Goal: Task Accomplishment & Management: Complete application form

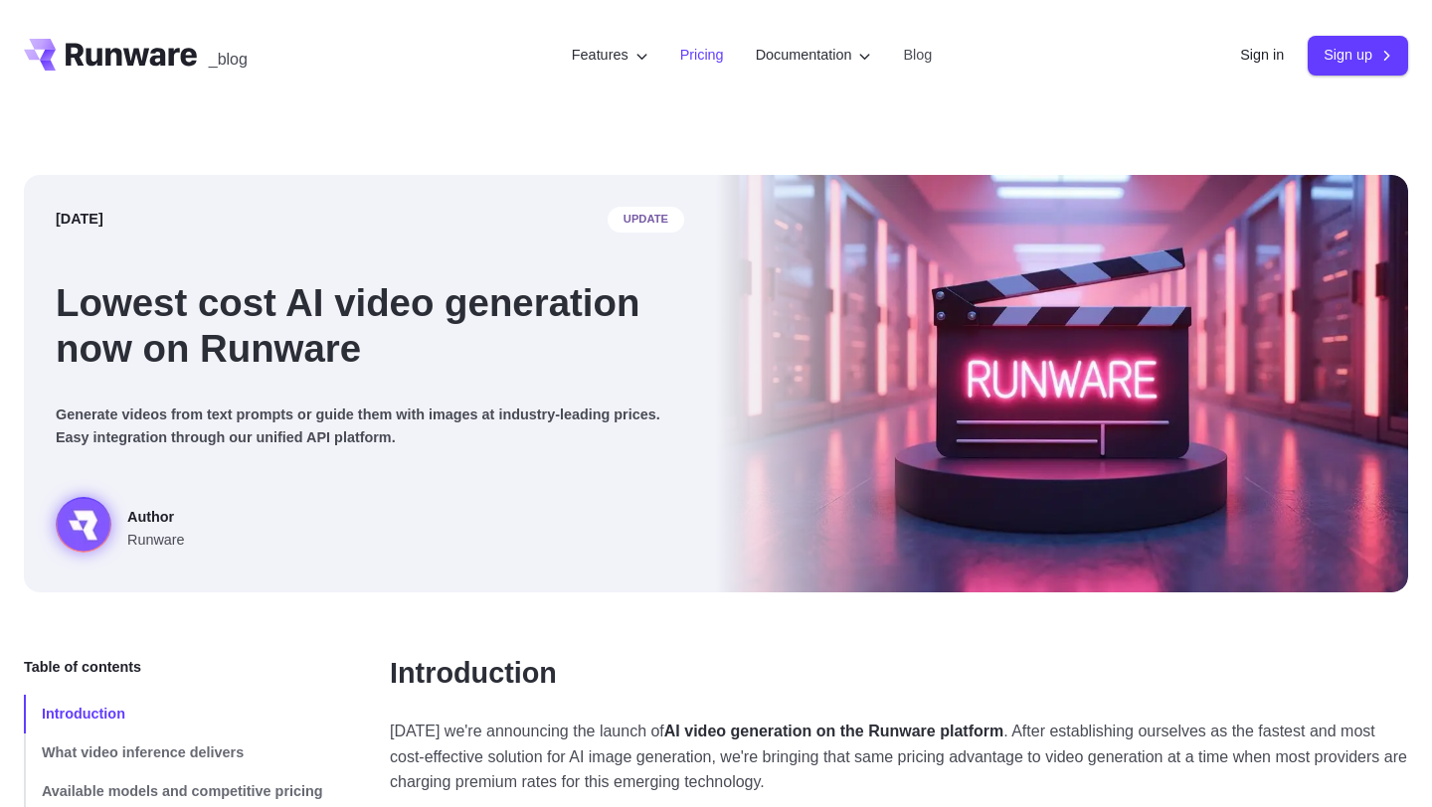
click at [667, 71] on li "Pricing" at bounding box center [702, 55] width 76 height 55
click at [677, 70] on li "Pricing" at bounding box center [702, 55] width 76 height 55
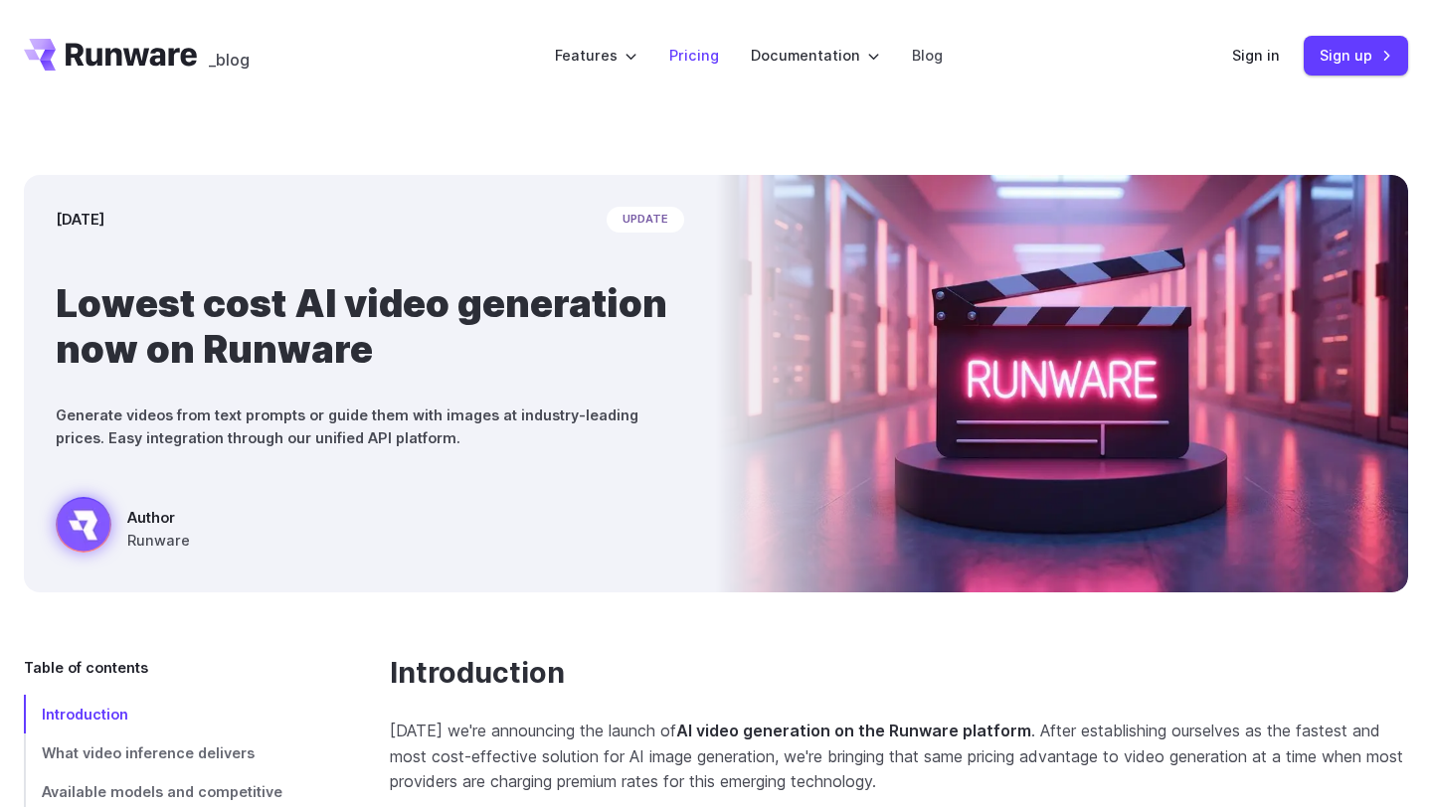
click at [696, 49] on link "Pricing" at bounding box center [694, 55] width 50 height 23
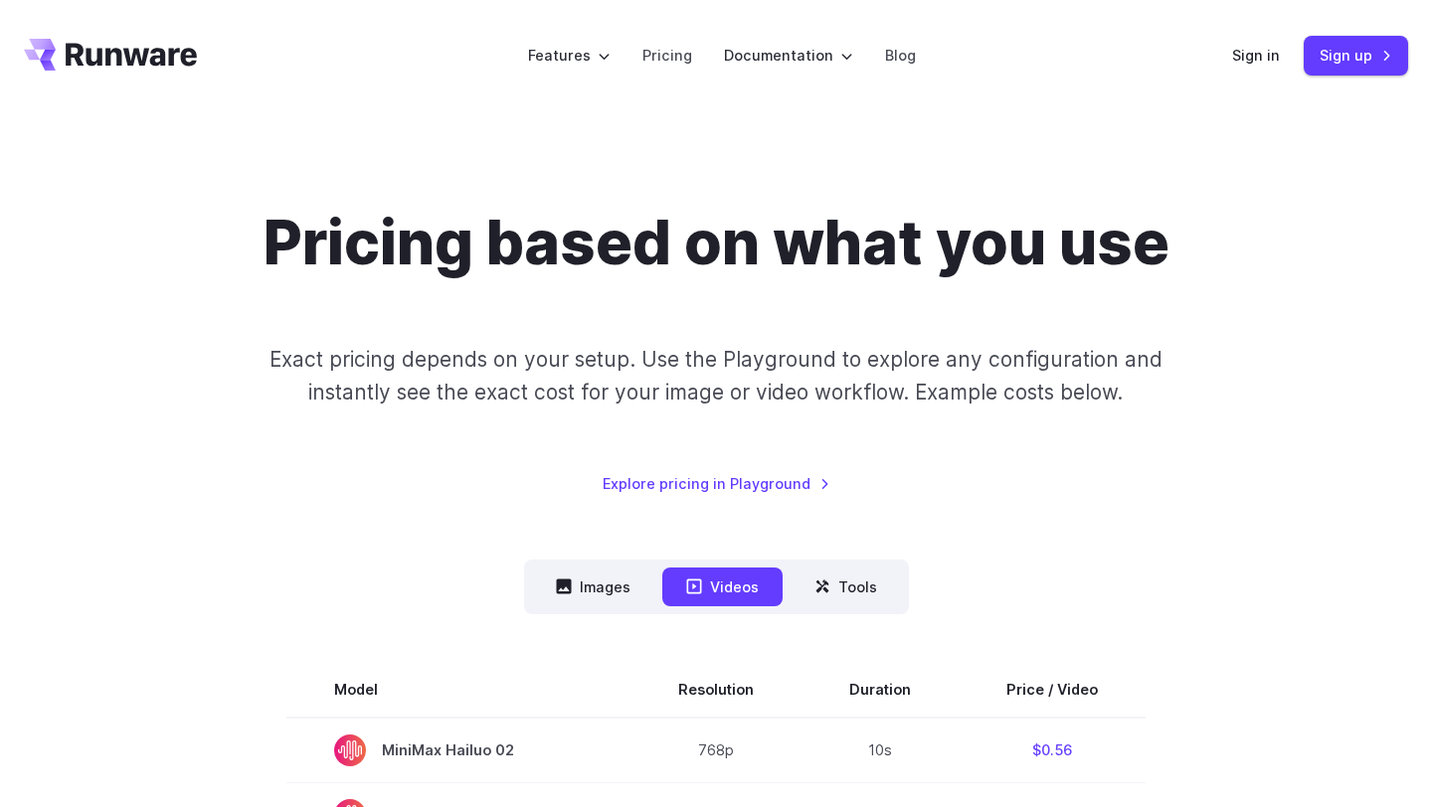
click at [595, 560] on nav "Images Videos Tools ****** ****** *****" at bounding box center [716, 587] width 385 height 55
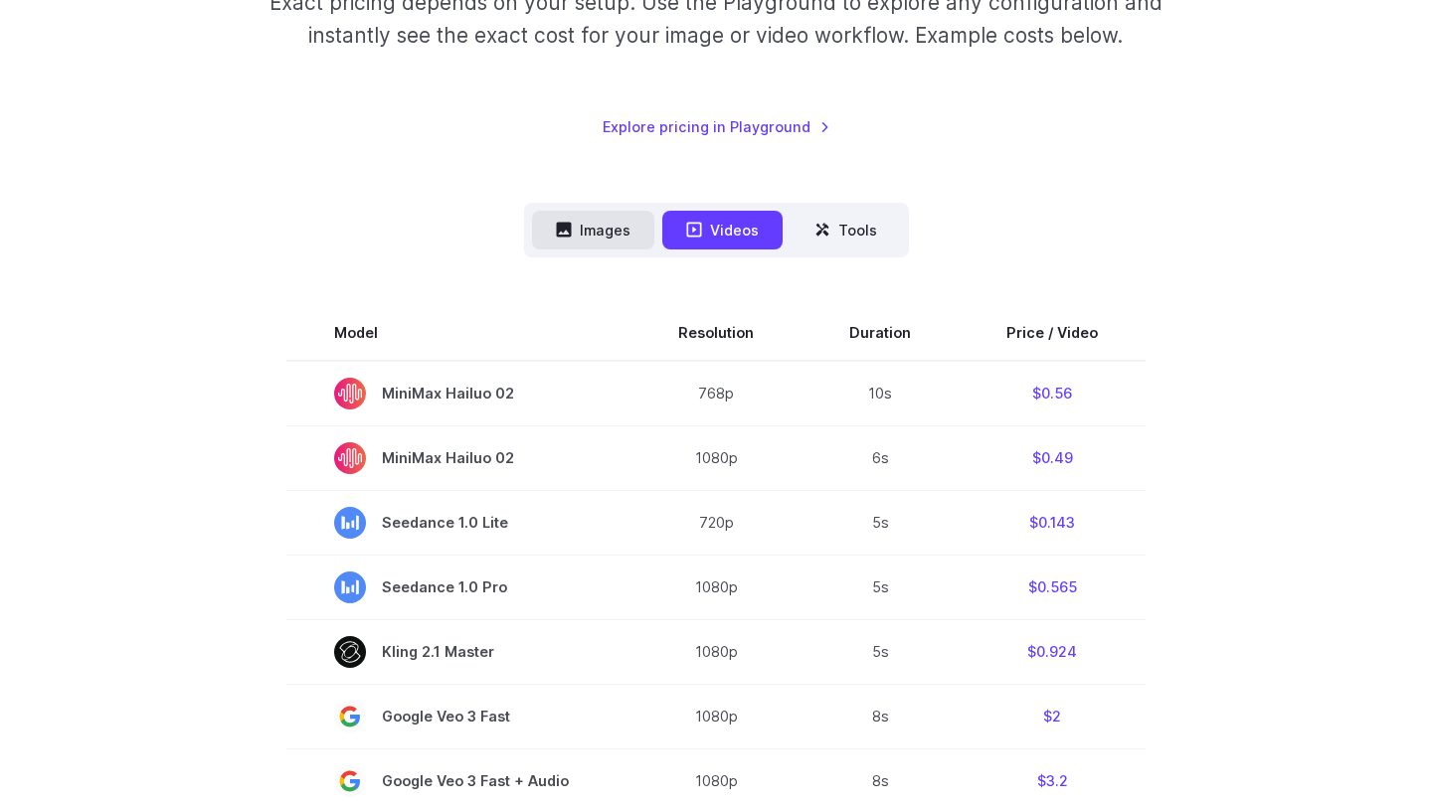
click at [599, 229] on button "Images" at bounding box center [593, 230] width 122 height 39
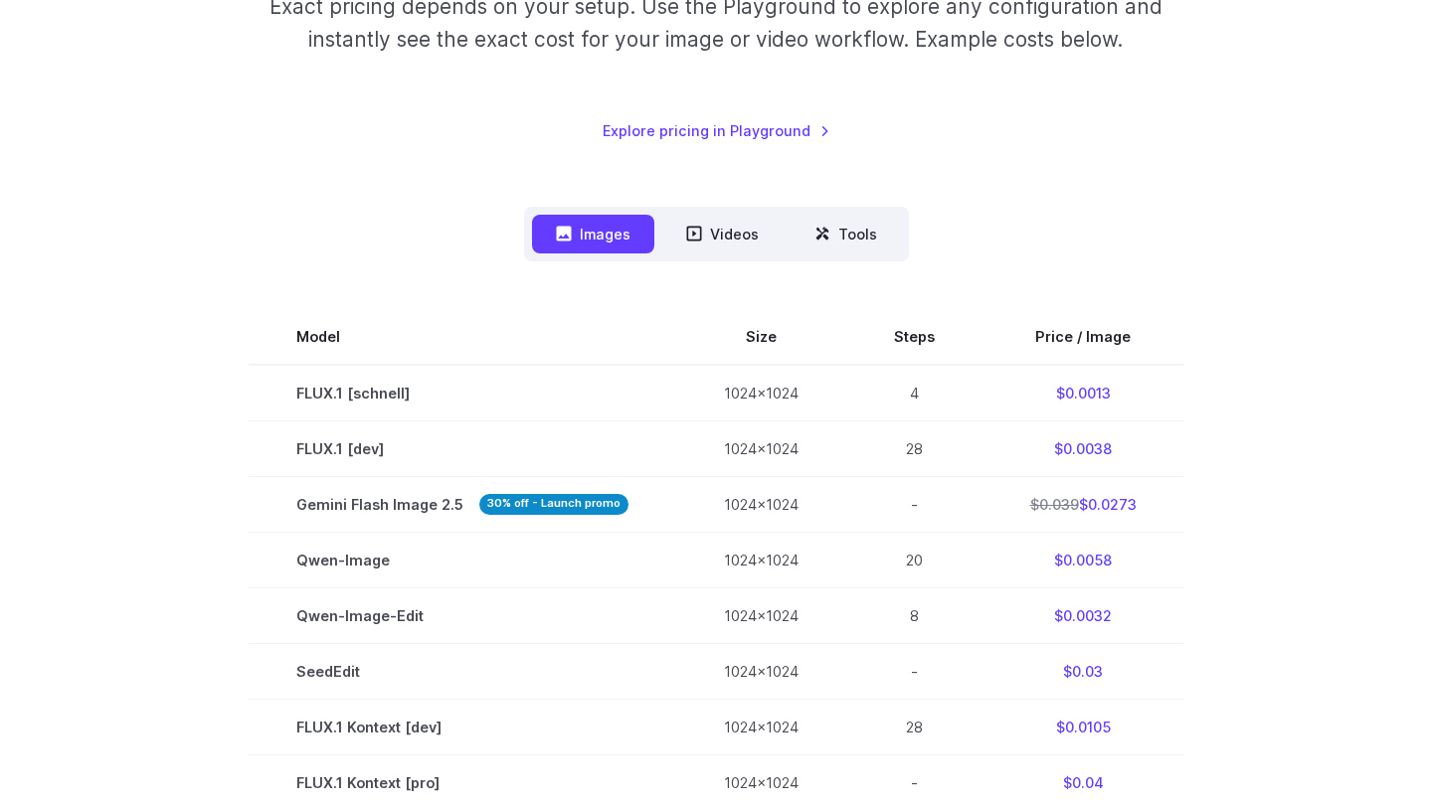
scroll to position [0, 0]
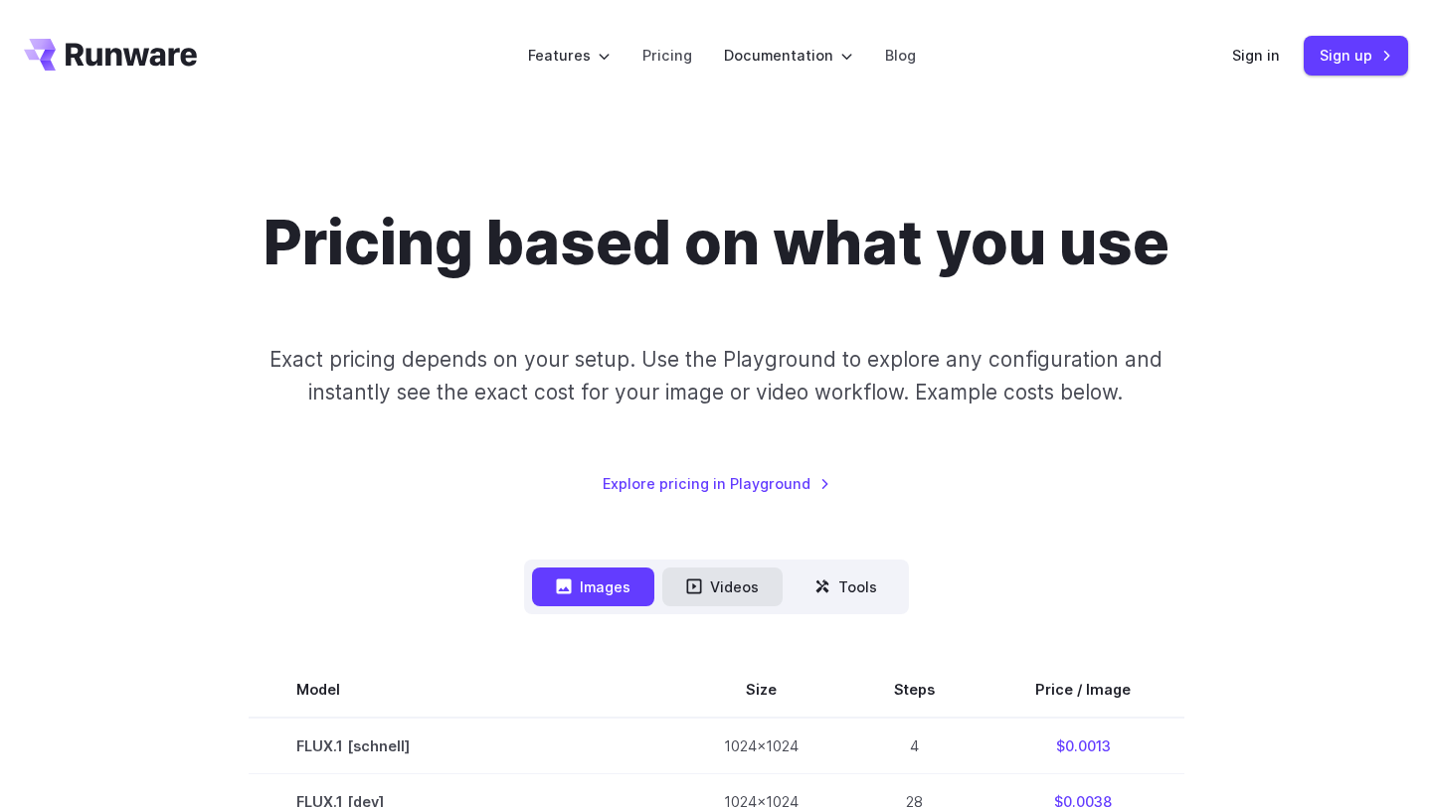
click at [718, 595] on button "Videos" at bounding box center [722, 587] width 120 height 39
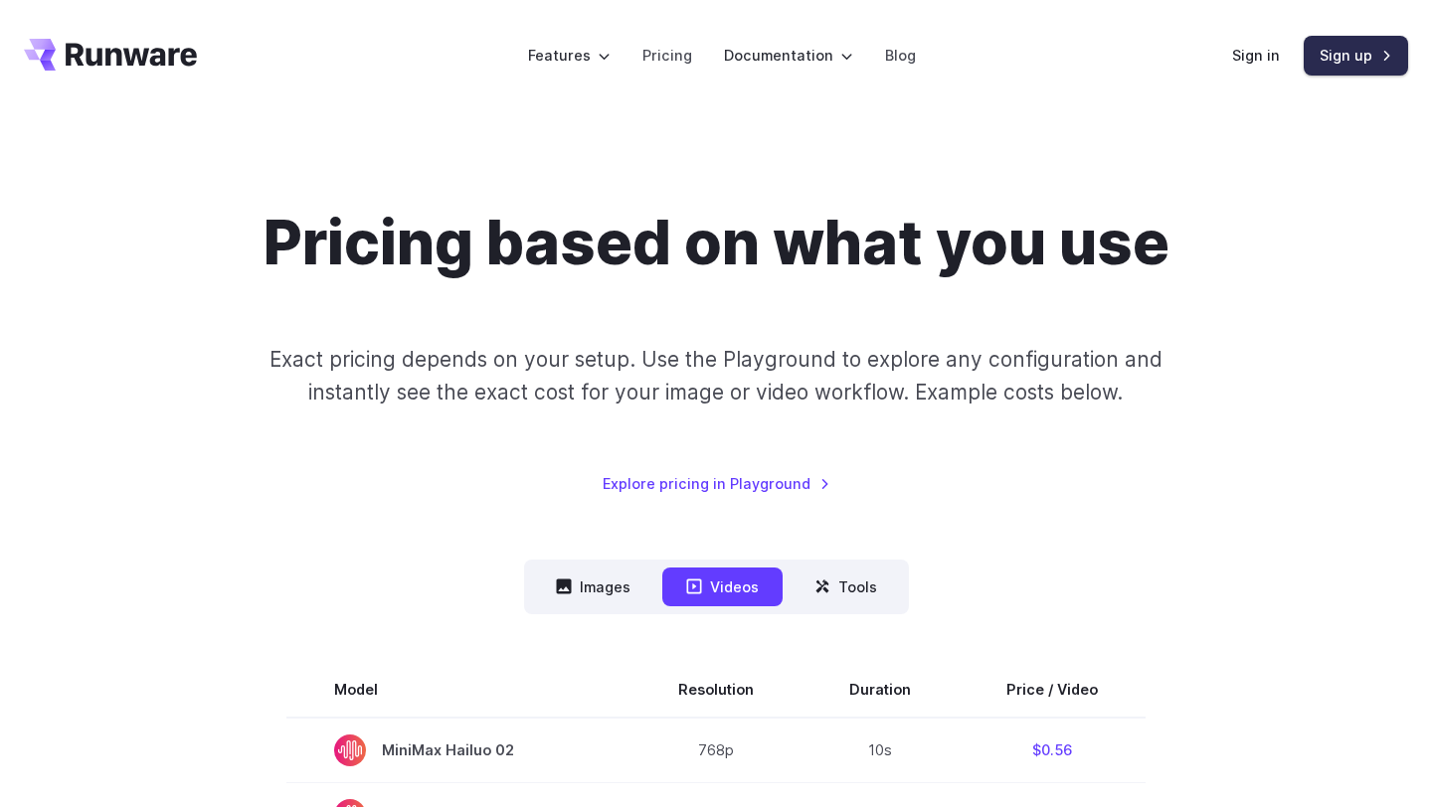
click at [1353, 53] on link "Sign up" at bounding box center [1355, 55] width 104 height 39
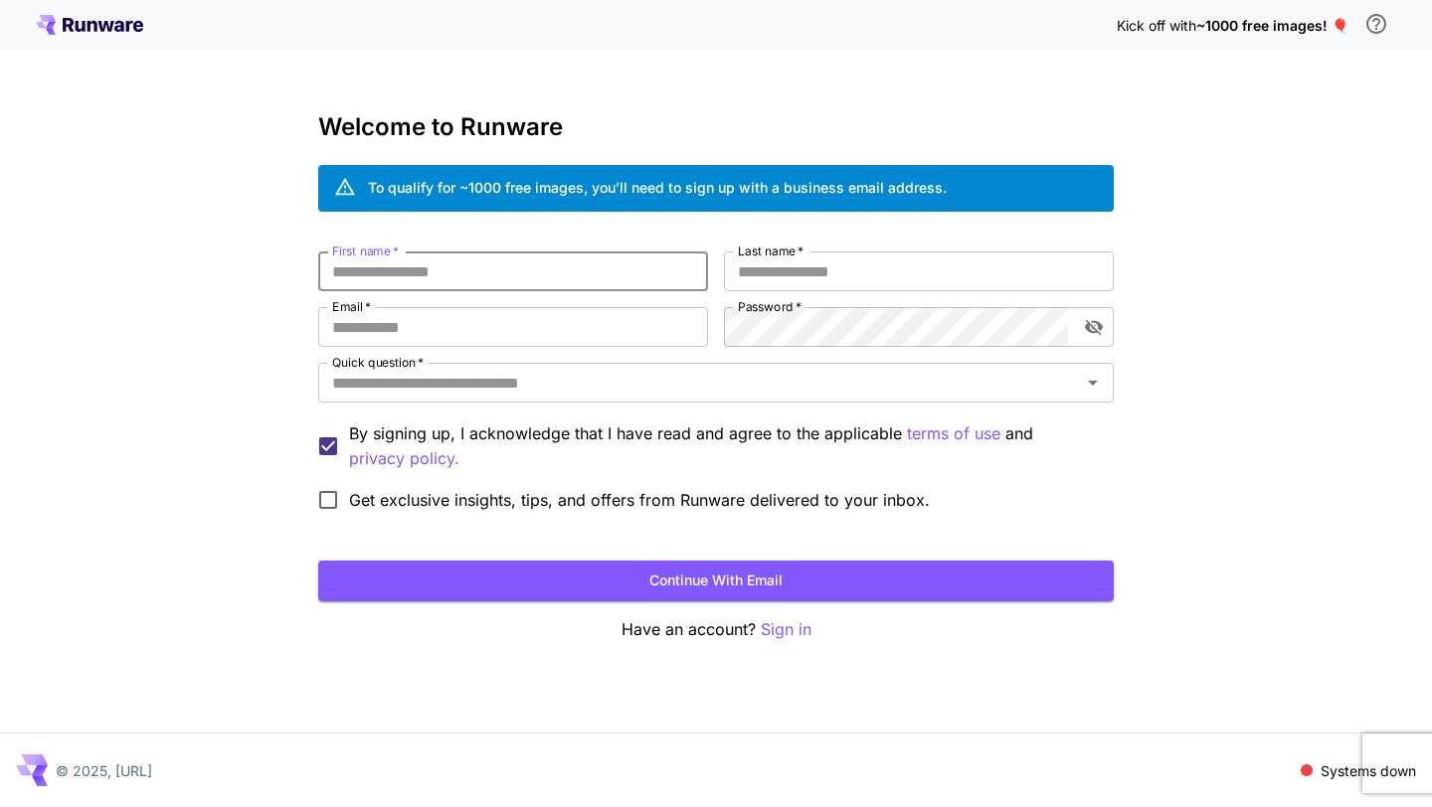
click at [443, 269] on input "First name   *" at bounding box center [513, 272] width 390 height 40
type input "***"
click at [793, 274] on input "Last name   *" at bounding box center [919, 272] width 390 height 40
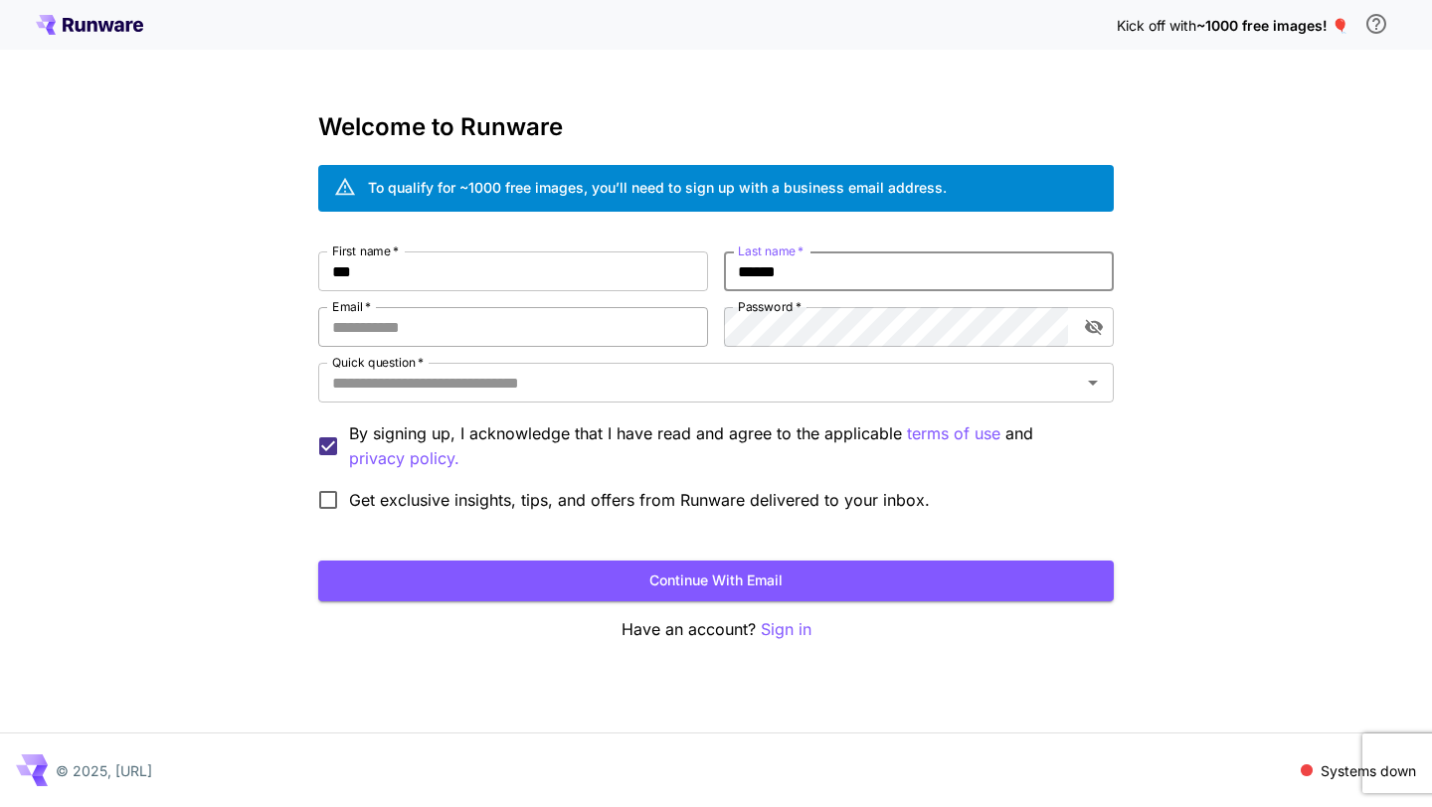
type input "******"
click at [568, 333] on input "Email   *" at bounding box center [513, 327] width 390 height 40
type input "**********"
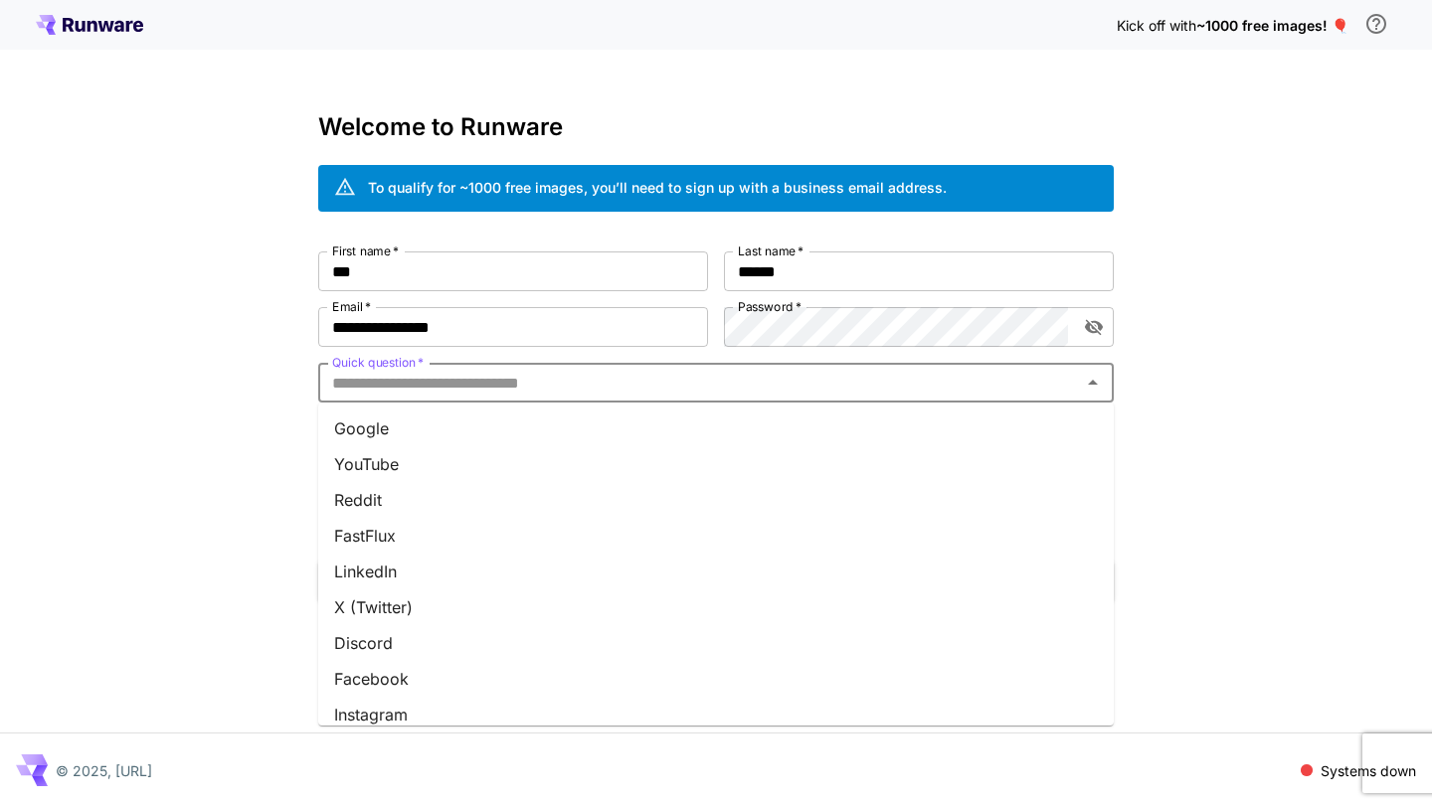
click at [506, 390] on input "Quick question   *" at bounding box center [699, 383] width 751 height 28
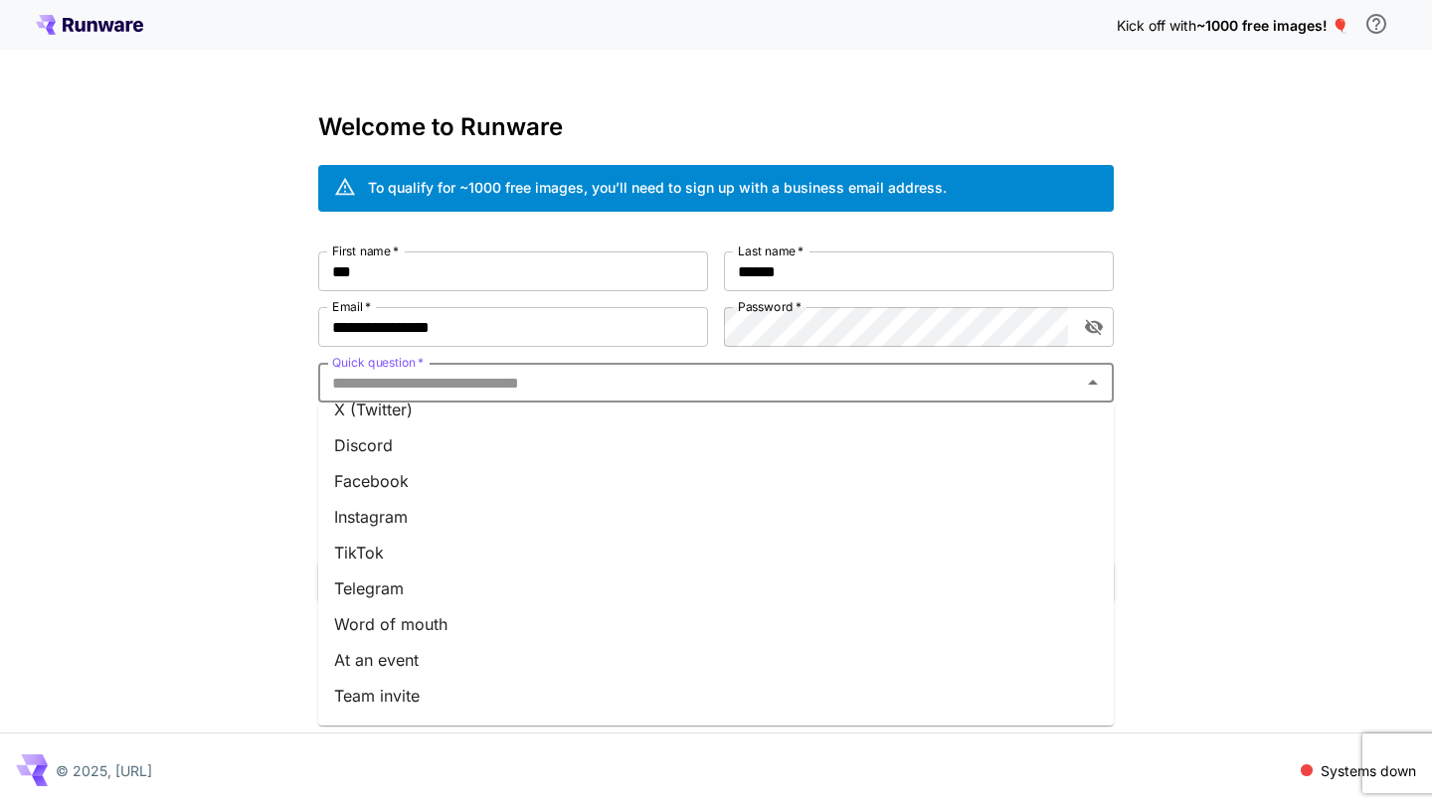
scroll to position [230, 0]
click at [367, 690] on li "Other" at bounding box center [715, 700] width 795 height 36
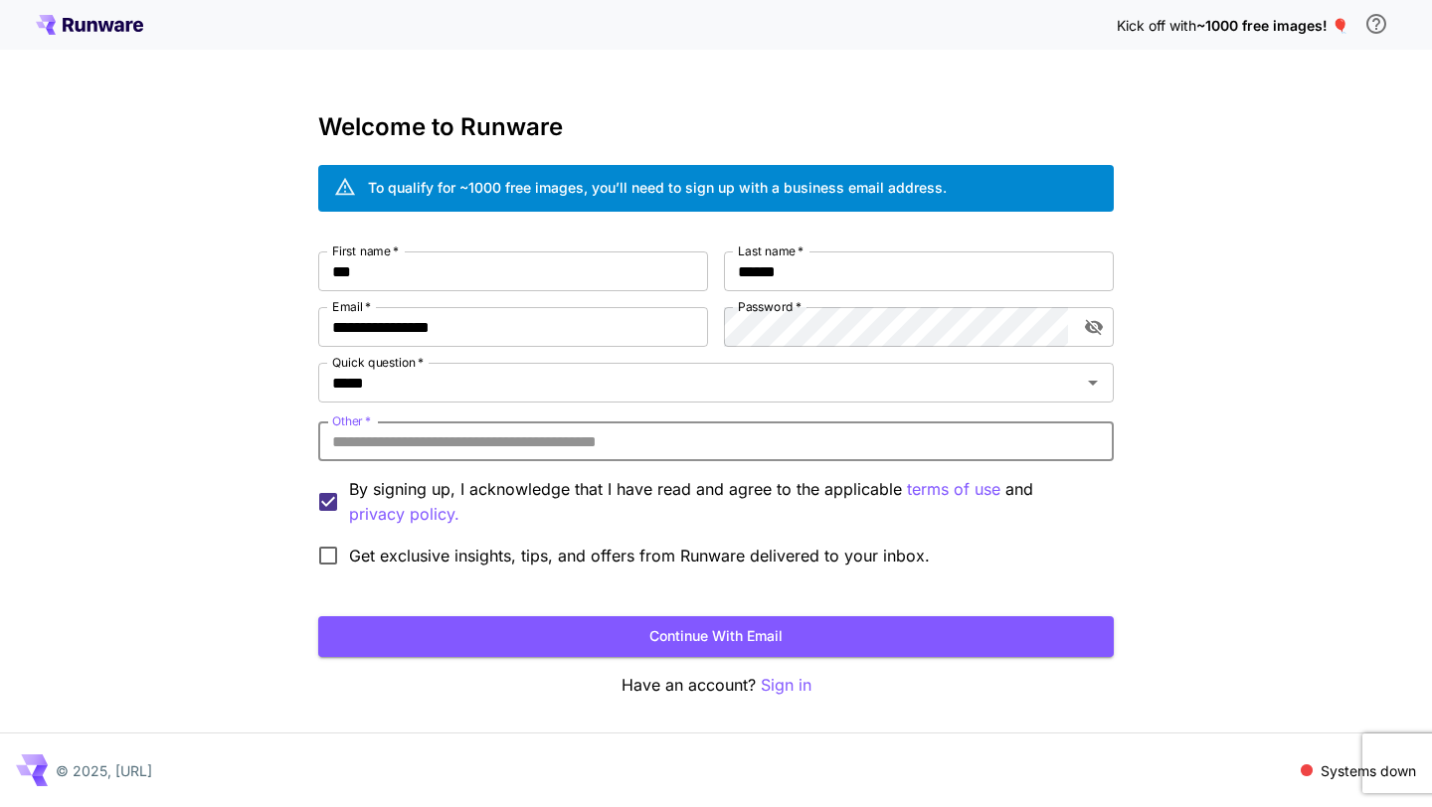
click at [379, 443] on input "Other   *" at bounding box center [715, 442] width 795 height 40
type input "**********"
click at [416, 625] on button "Continue with email" at bounding box center [715, 636] width 795 height 41
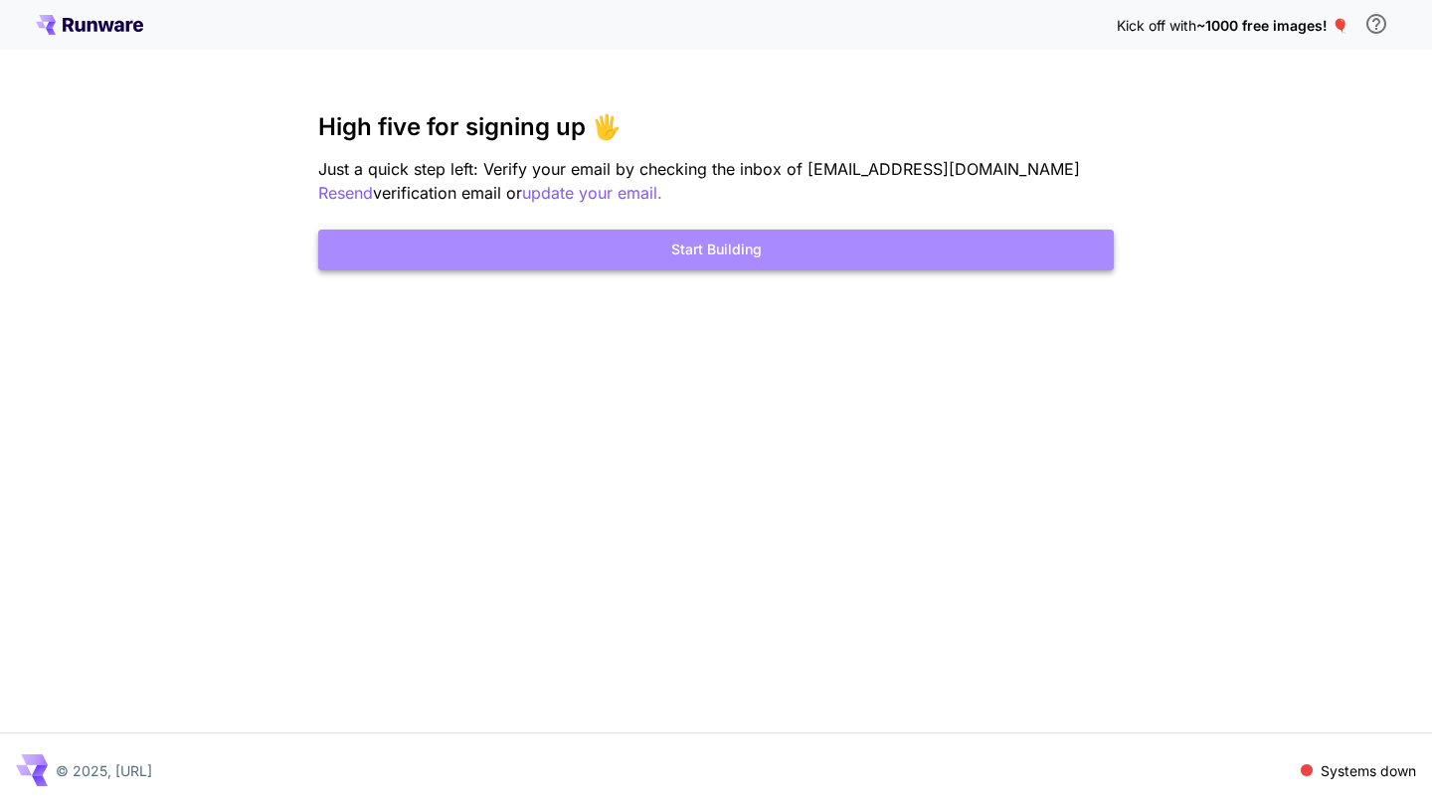
click at [624, 246] on button "Start Building" at bounding box center [715, 250] width 795 height 41
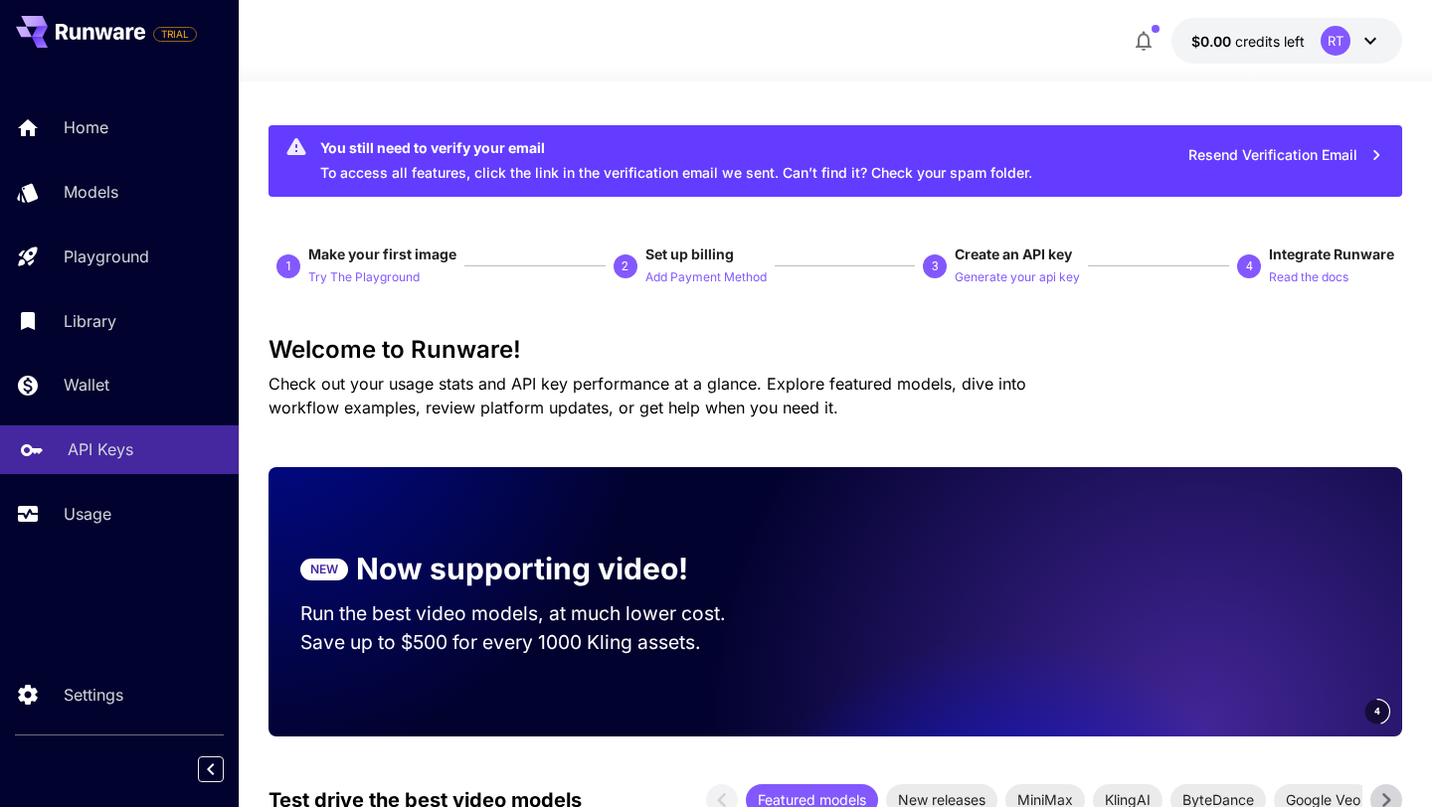
click at [104, 445] on p "API Keys" at bounding box center [101, 449] width 66 height 24
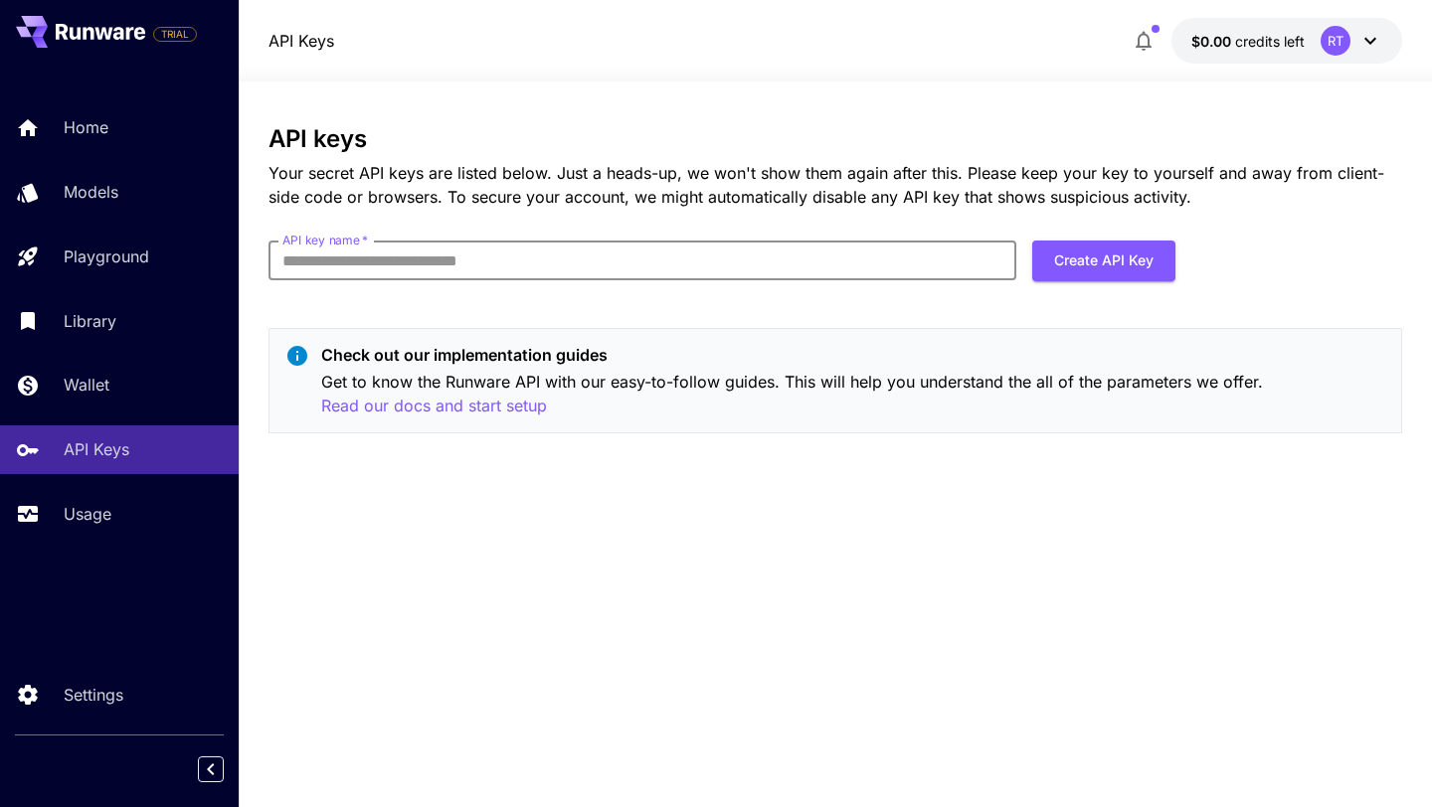
click at [423, 252] on input "API key name   *" at bounding box center [642, 261] width 748 height 40
click at [845, 177] on p "Your secret API keys are listed below. Just a heads-up, we won't show them agai…" at bounding box center [834, 185] width 1133 height 48
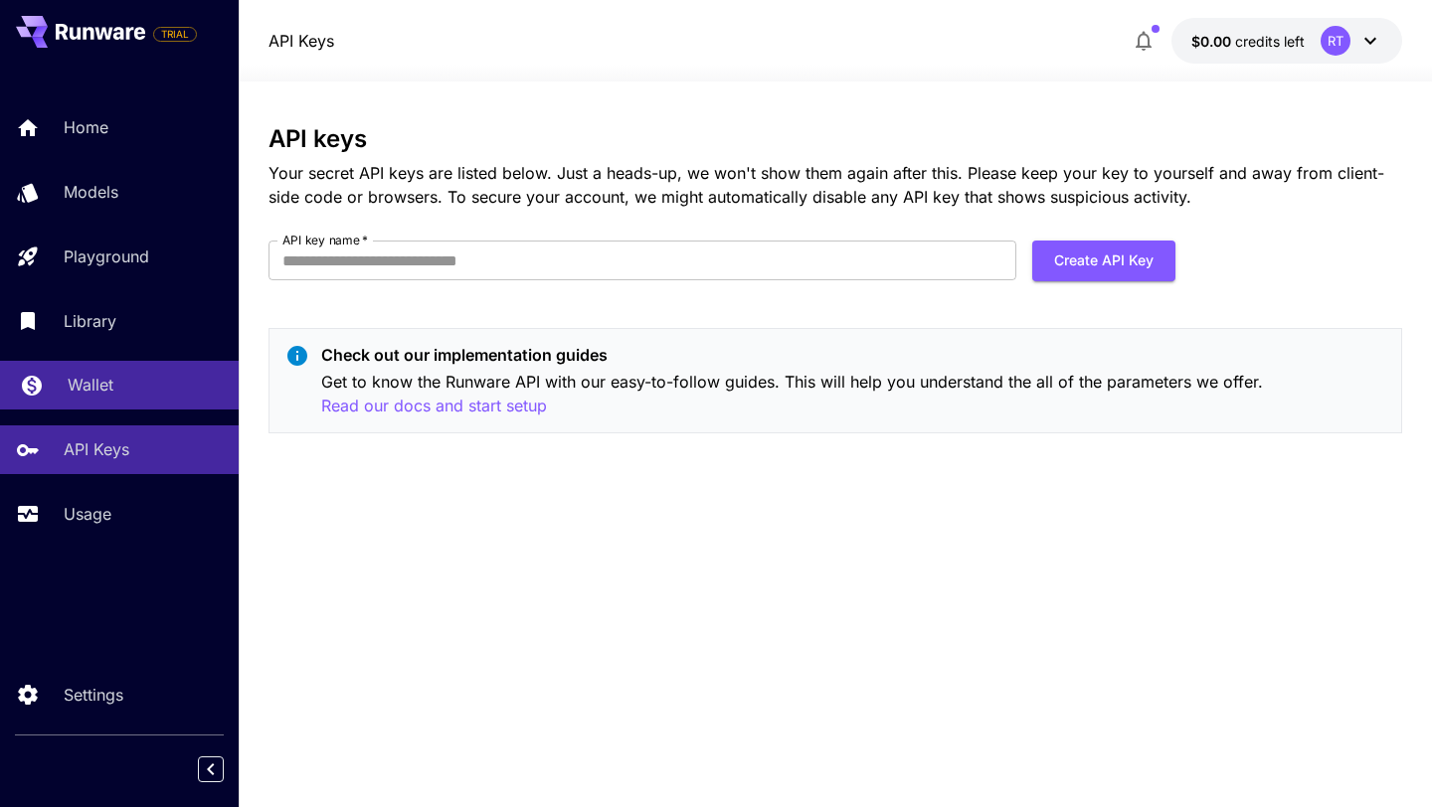
click at [79, 380] on p "Wallet" at bounding box center [91, 385] width 46 height 24
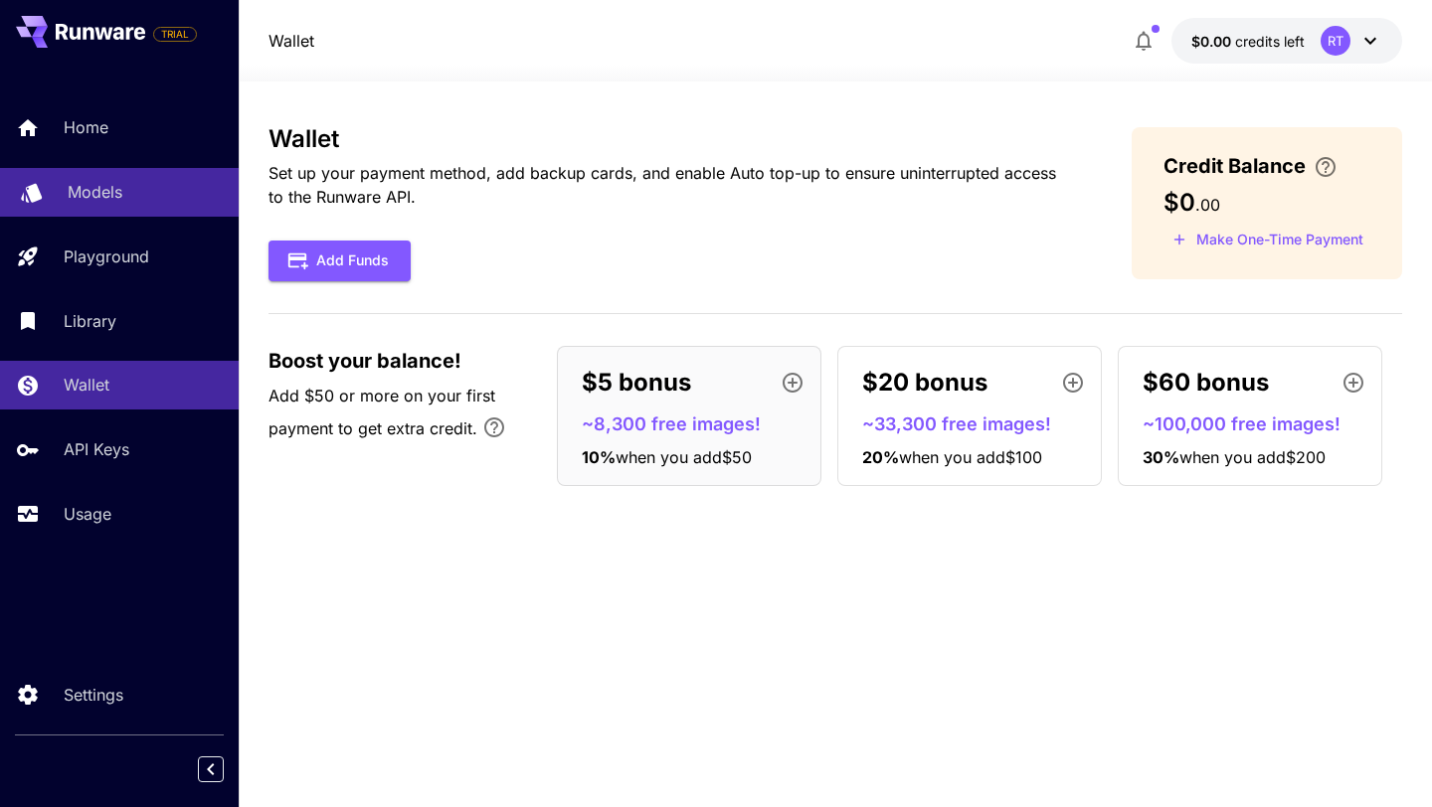
click at [81, 193] on p "Models" at bounding box center [95, 192] width 55 height 24
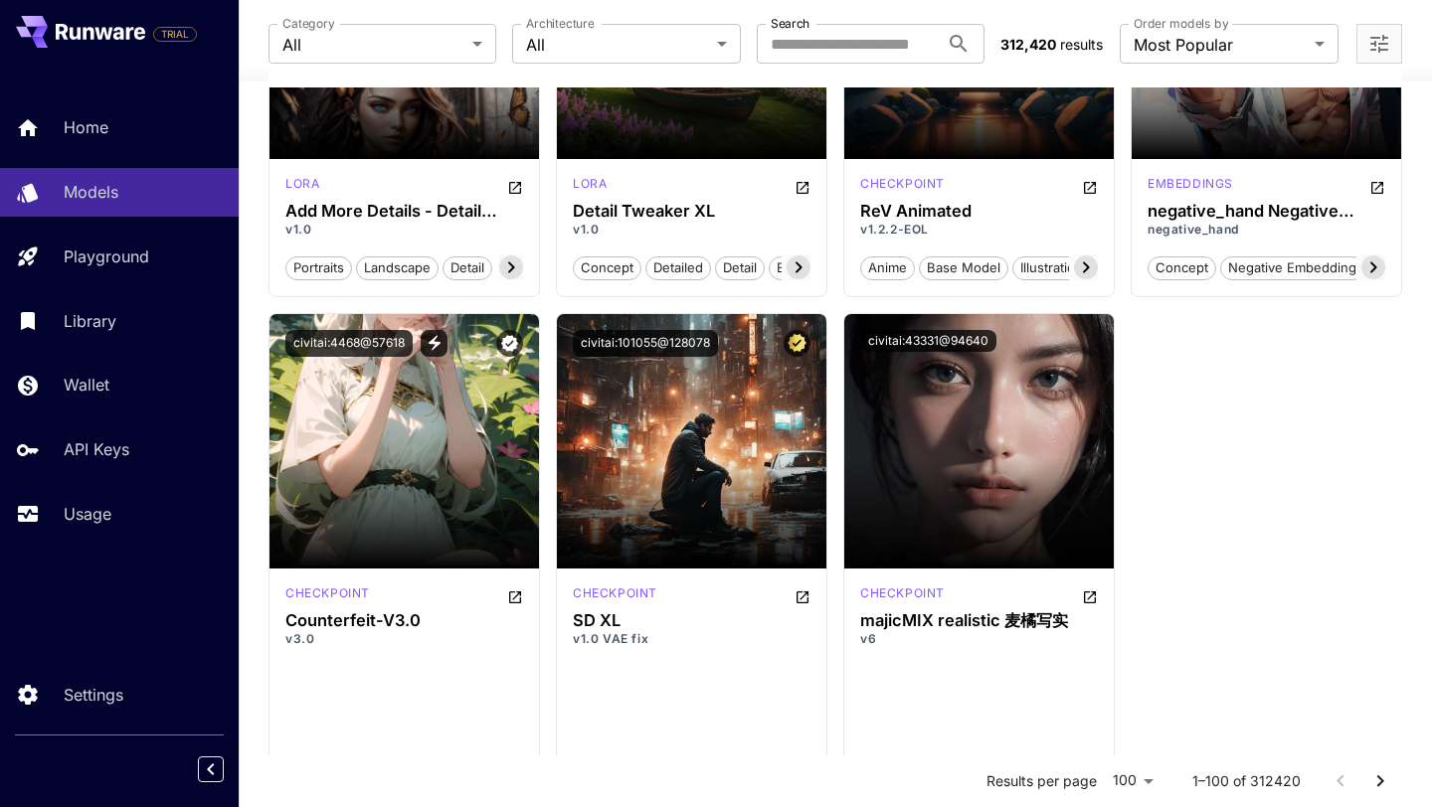
scroll to position [3630, 0]
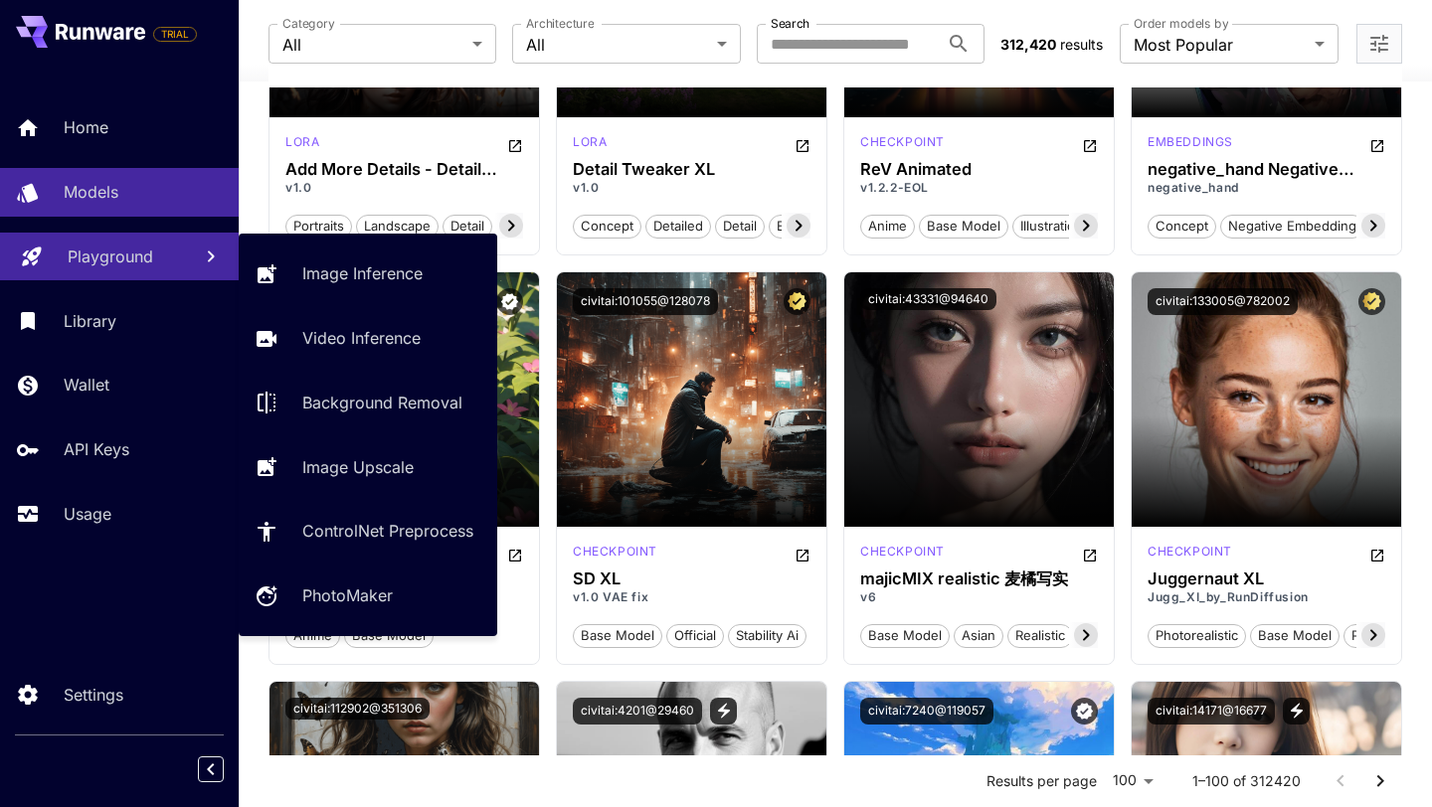
click at [152, 262] on div "Playground" at bounding box center [121, 257] width 107 height 24
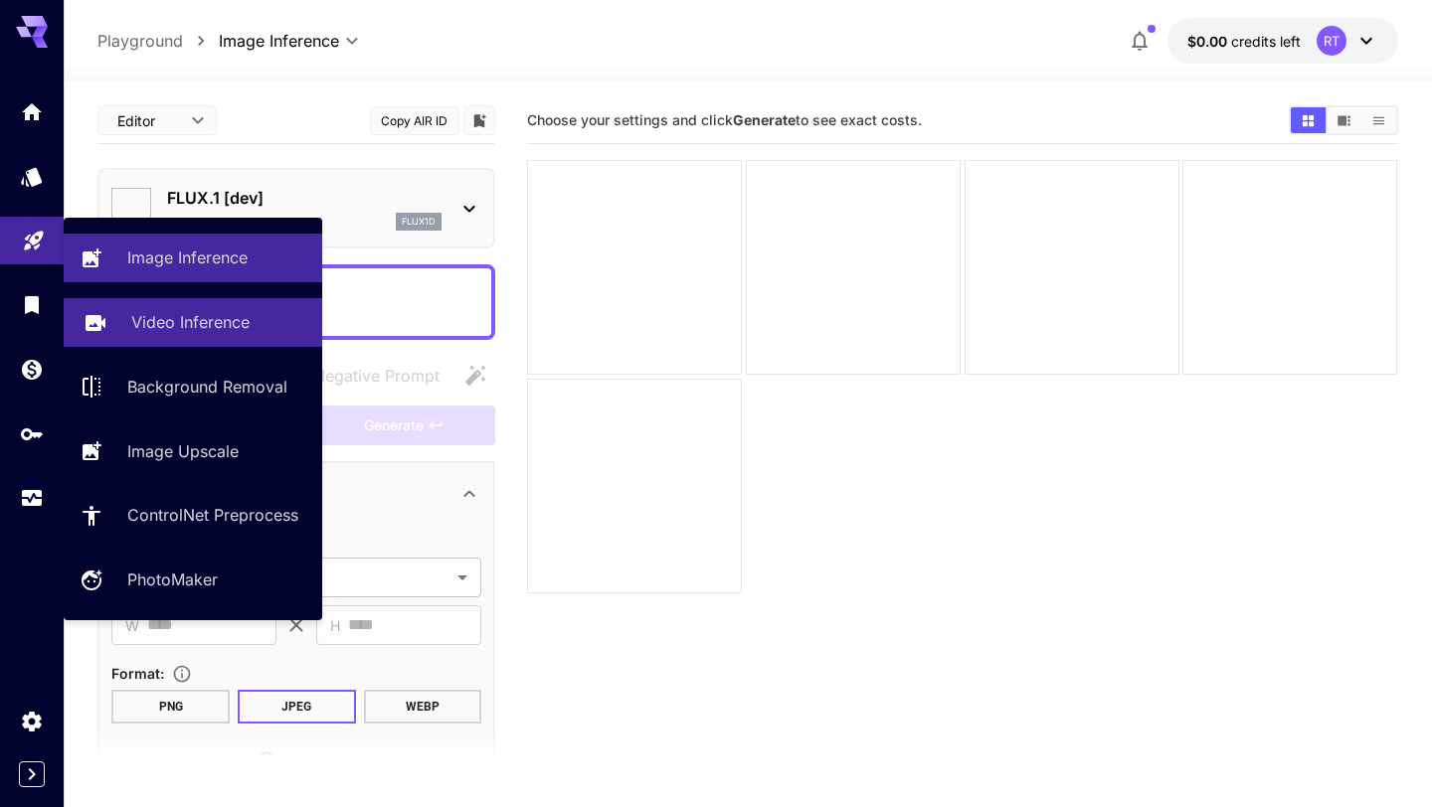
type input "**********"
click at [179, 307] on link "Video Inference" at bounding box center [193, 322] width 258 height 49
type input "**********"
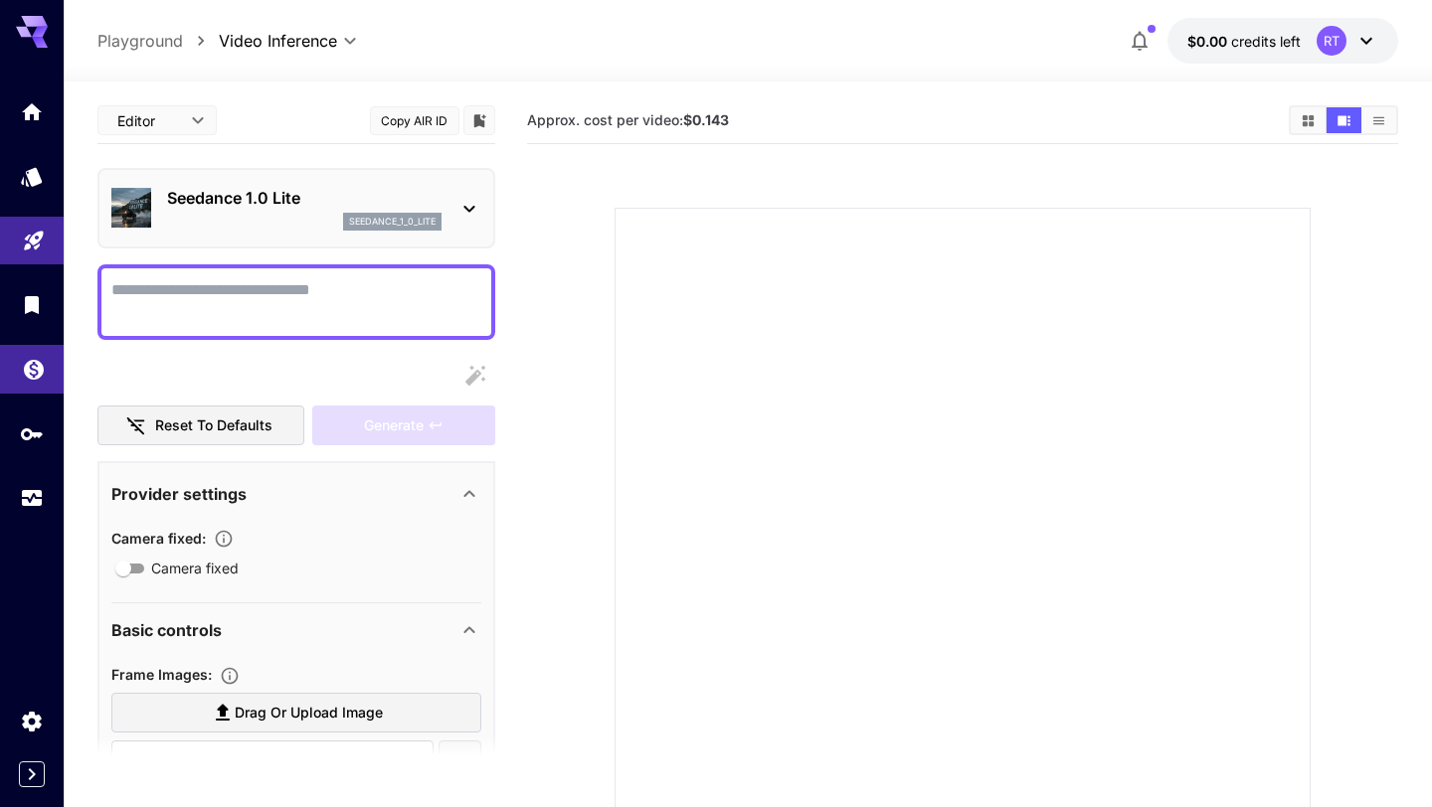
click at [33, 374] on icon "Wallet" at bounding box center [34, 364] width 20 height 20
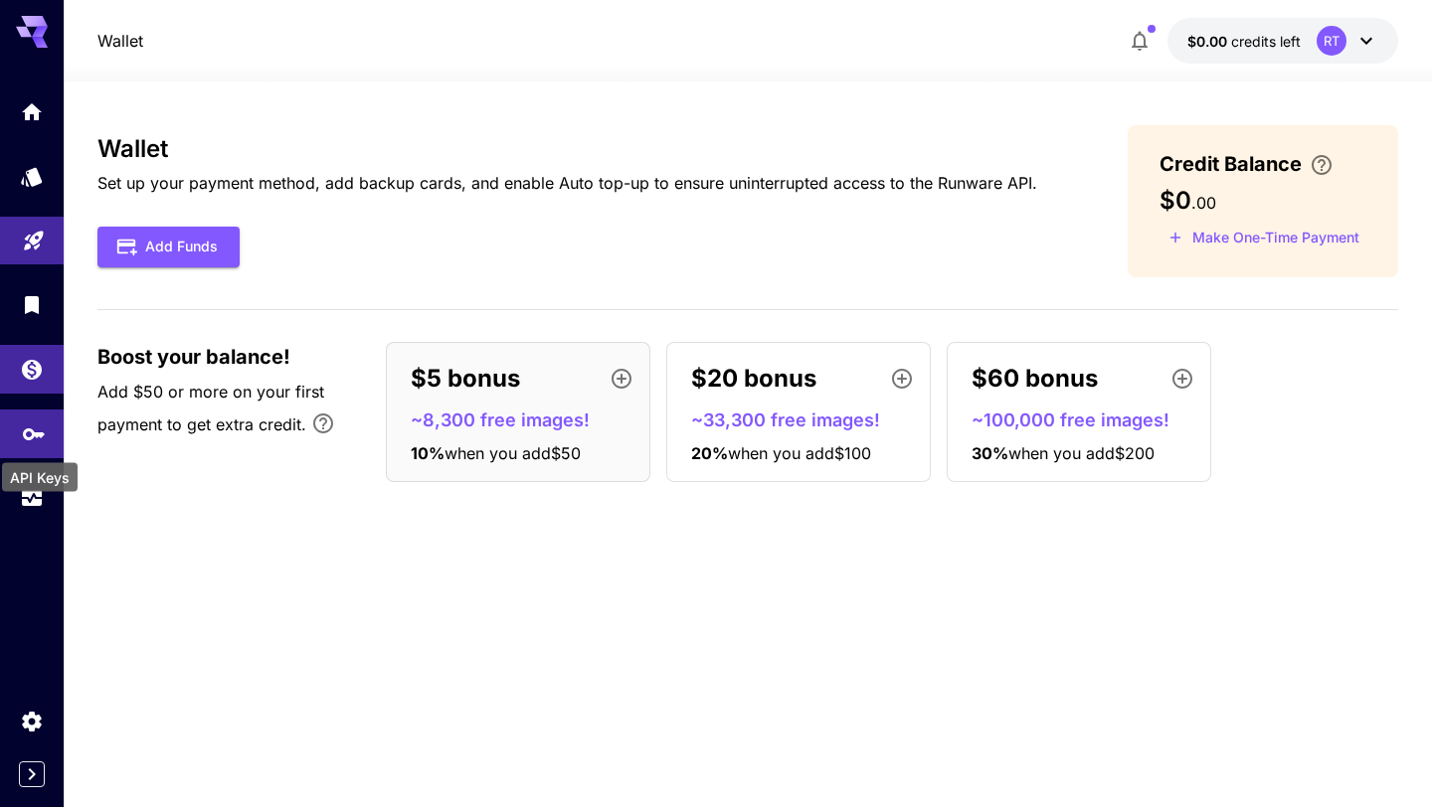
click at [22, 428] on icon "API Keys" at bounding box center [34, 428] width 24 height 24
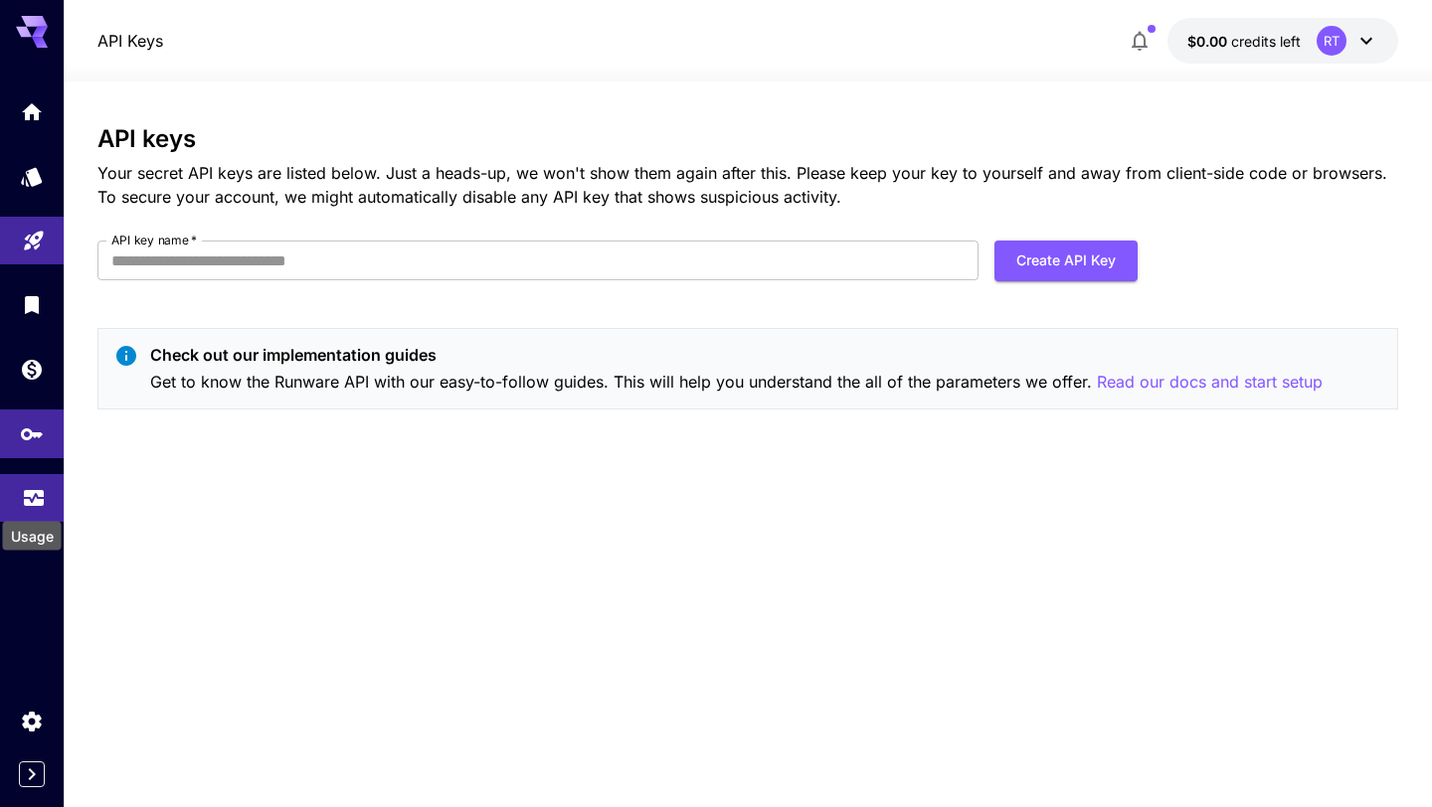
click at [38, 496] on icon "Usage" at bounding box center [34, 492] width 24 height 24
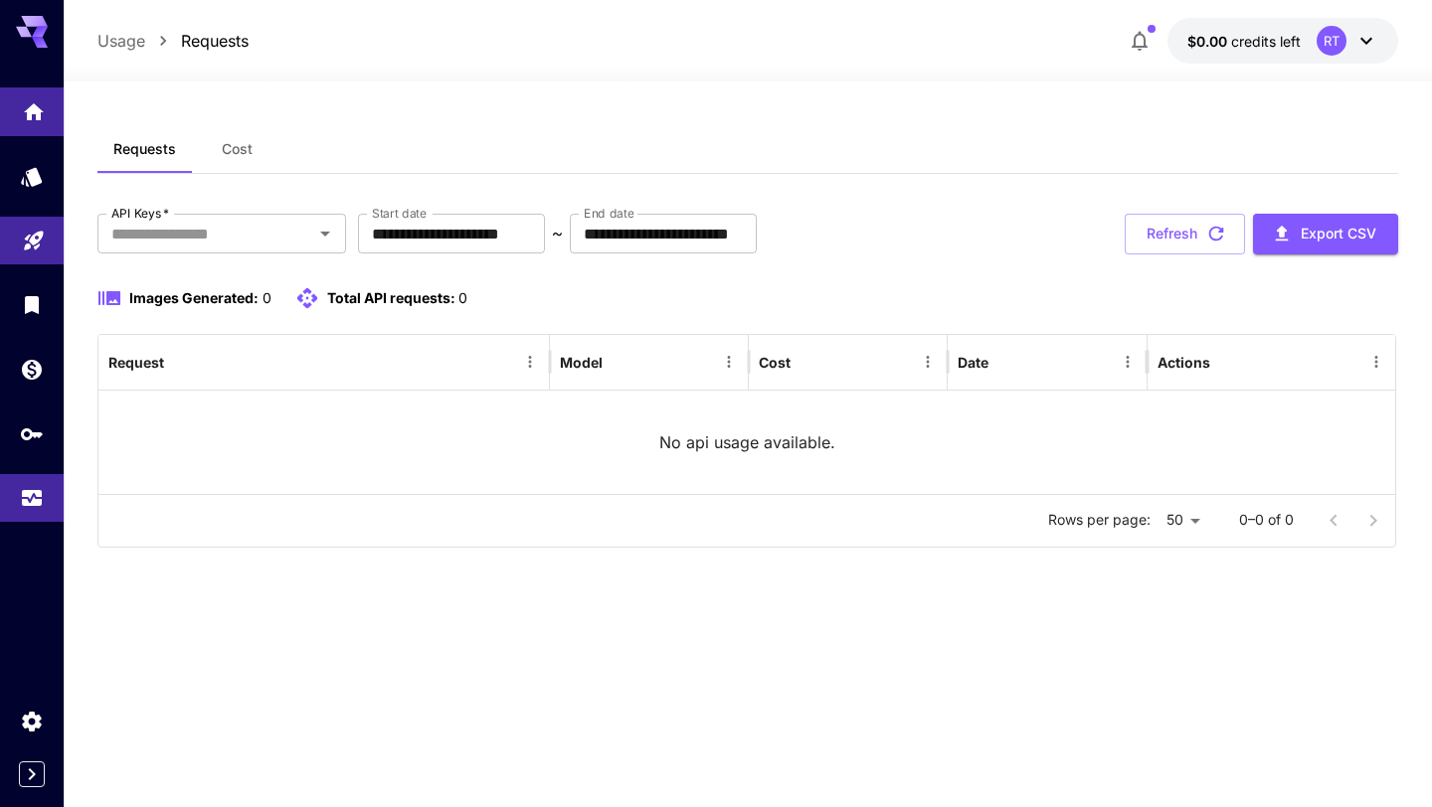
click at [23, 121] on link at bounding box center [32, 111] width 64 height 49
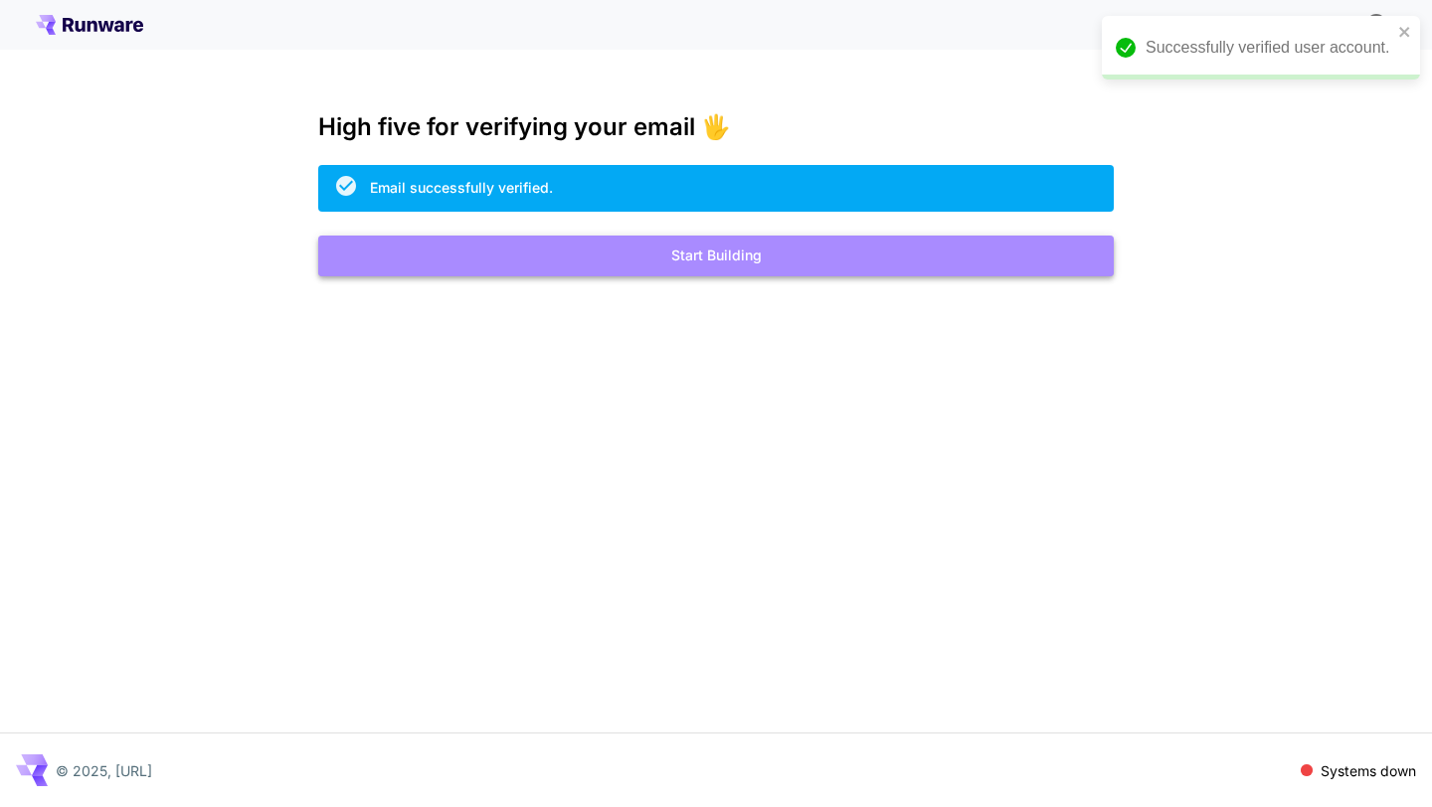
click at [959, 250] on button "Start Building" at bounding box center [715, 256] width 795 height 41
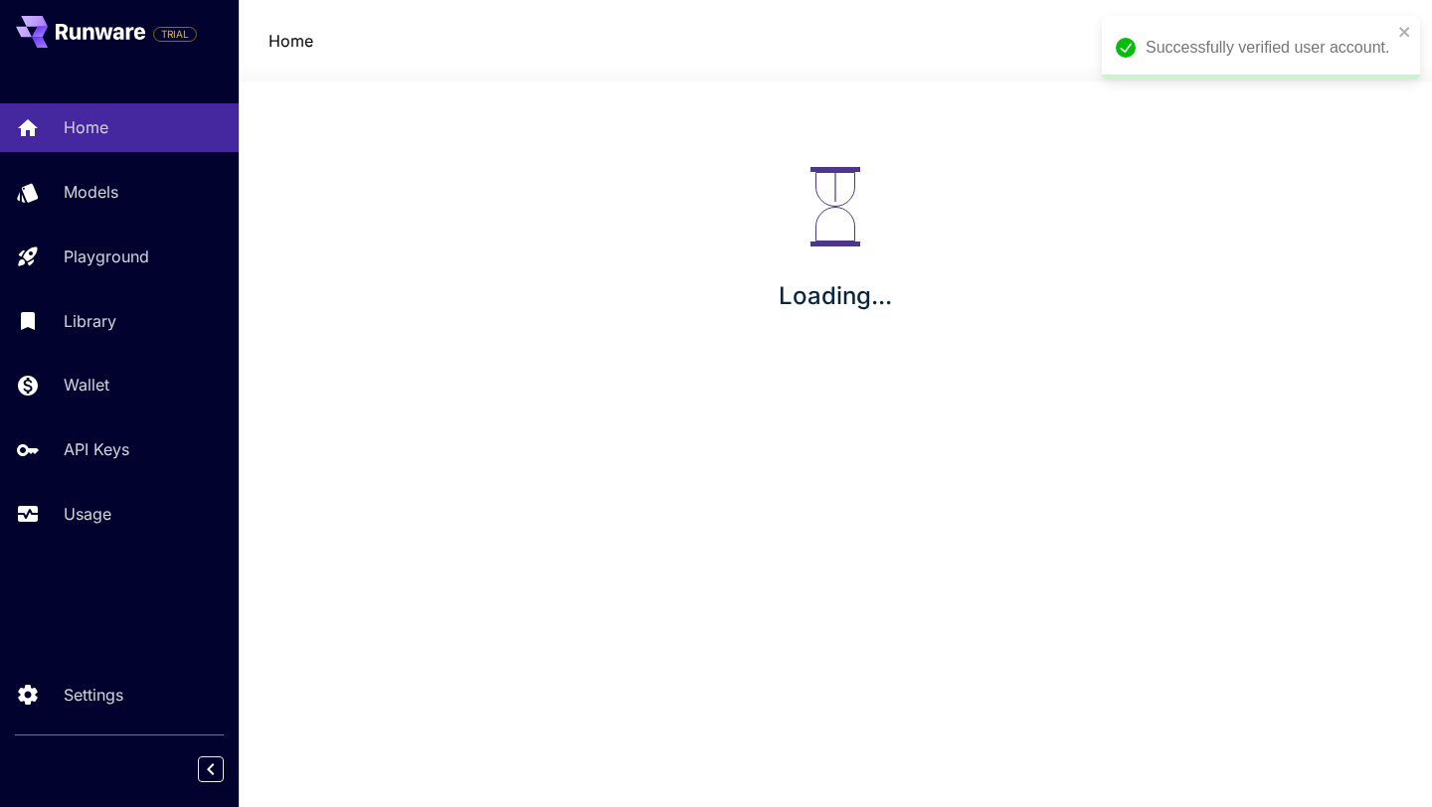
scroll to position [326, 0]
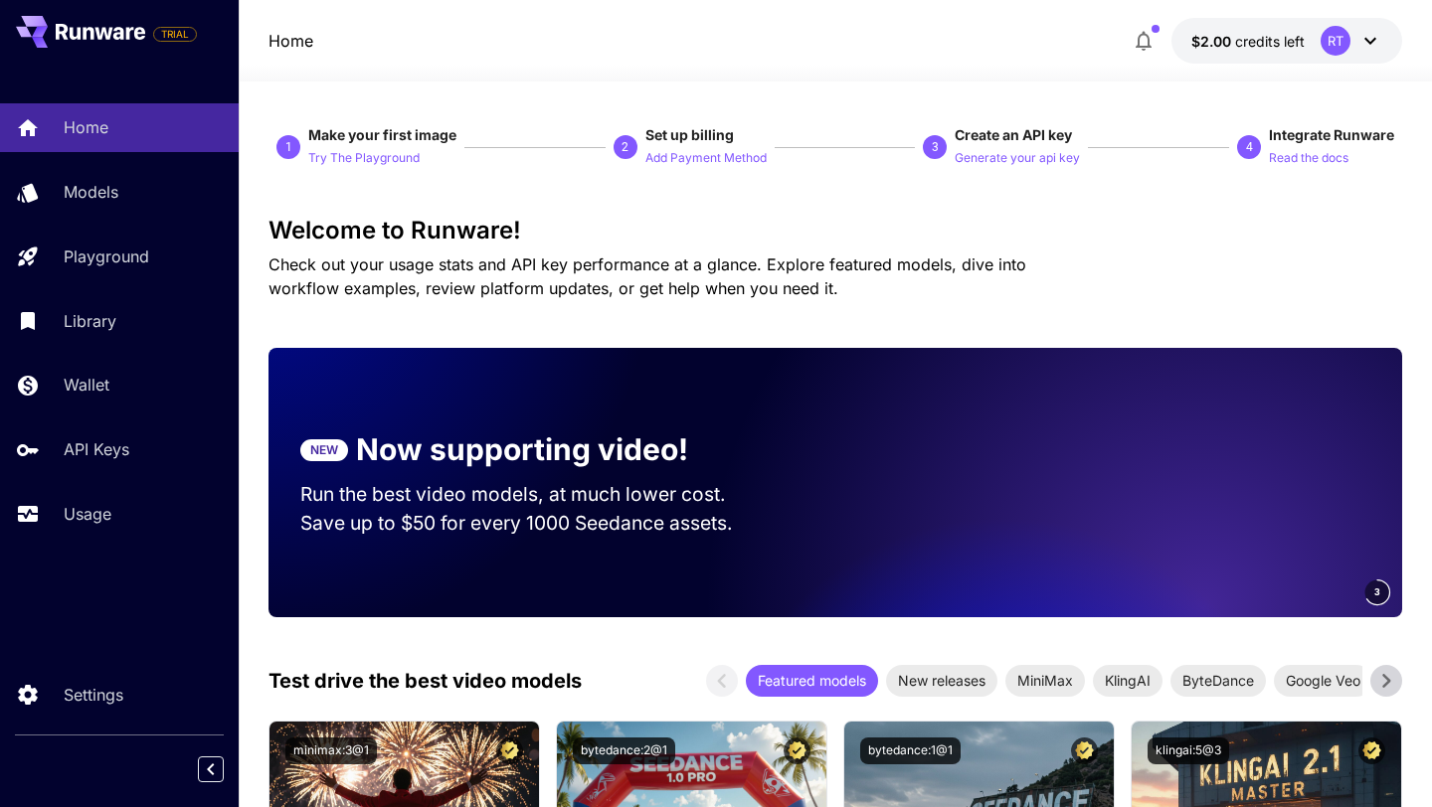
click at [1066, 229] on h3 "Welcome to Runware!" at bounding box center [834, 231] width 1133 height 28
